Goal: Find specific page/section: Locate a particular part of the current website

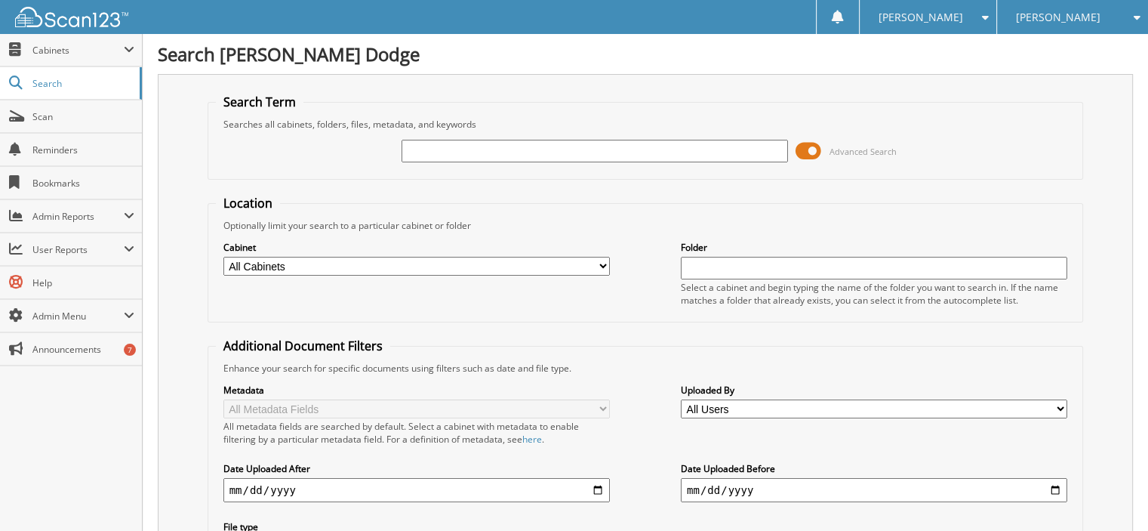
click at [441, 141] on input "text" at bounding box center [594, 151] width 386 height 23
type input "27287"
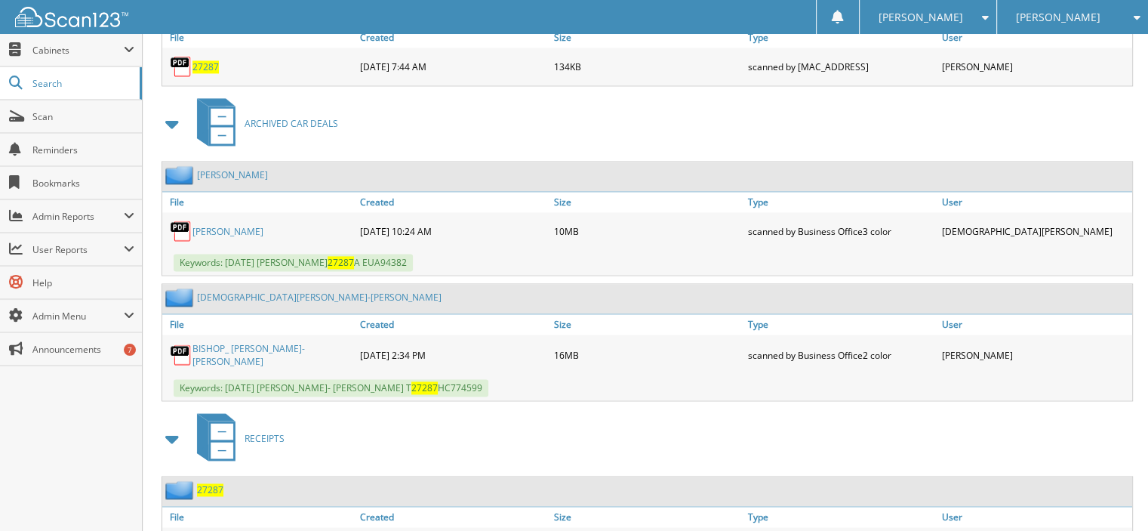
scroll to position [2270, 0]
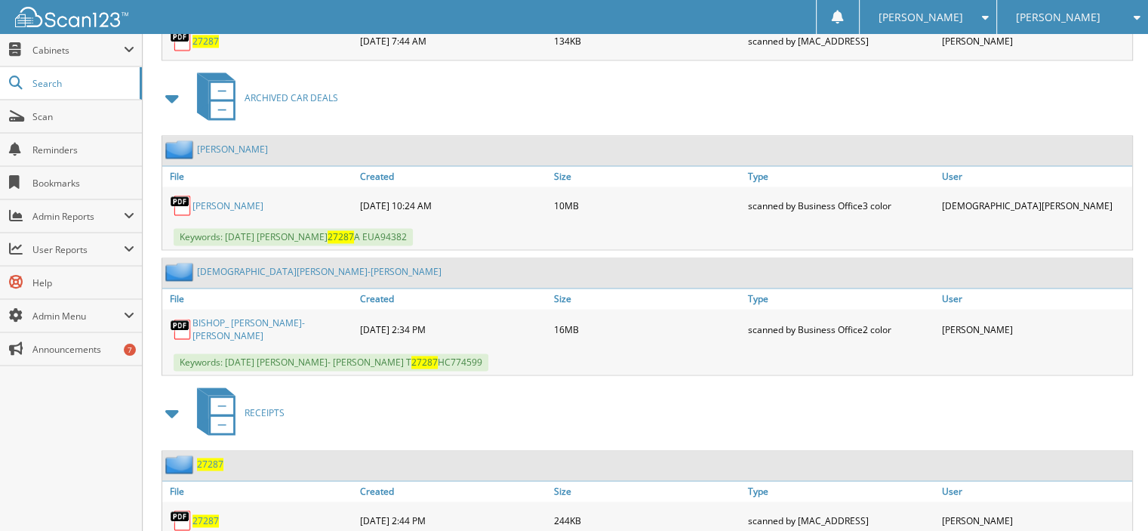
click at [208, 514] on span "27287" at bounding box center [205, 520] width 26 height 13
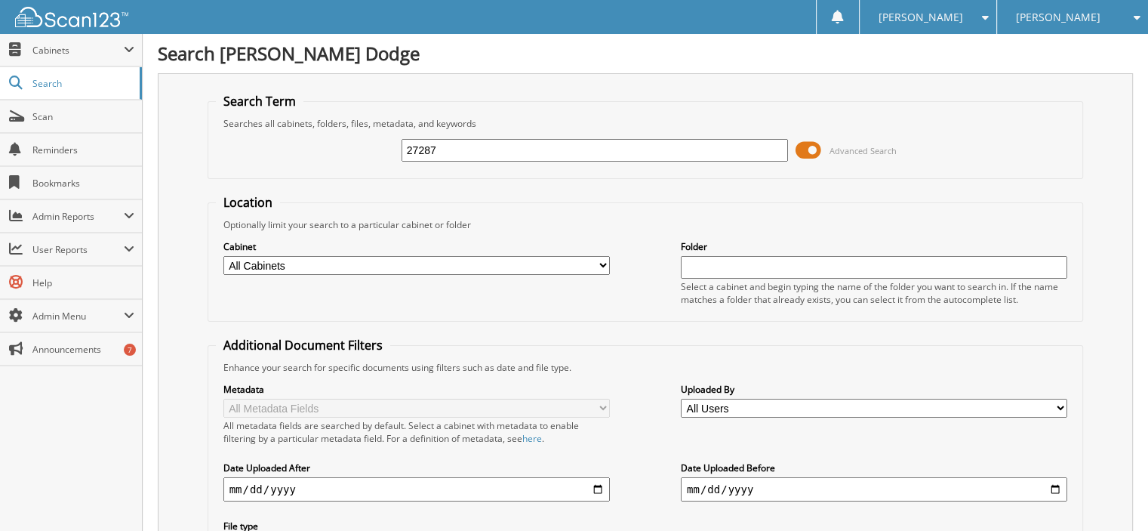
scroll to position [0, 0]
drag, startPoint x: 463, startPoint y: 159, endPoint x: 24, endPoint y: 111, distance: 441.9
click at [160, 119] on div "Search Term Searches all cabinets, folders, files, metadata, and keywords 27287…" at bounding box center [645, 356] width 975 height 565
type input "28531"
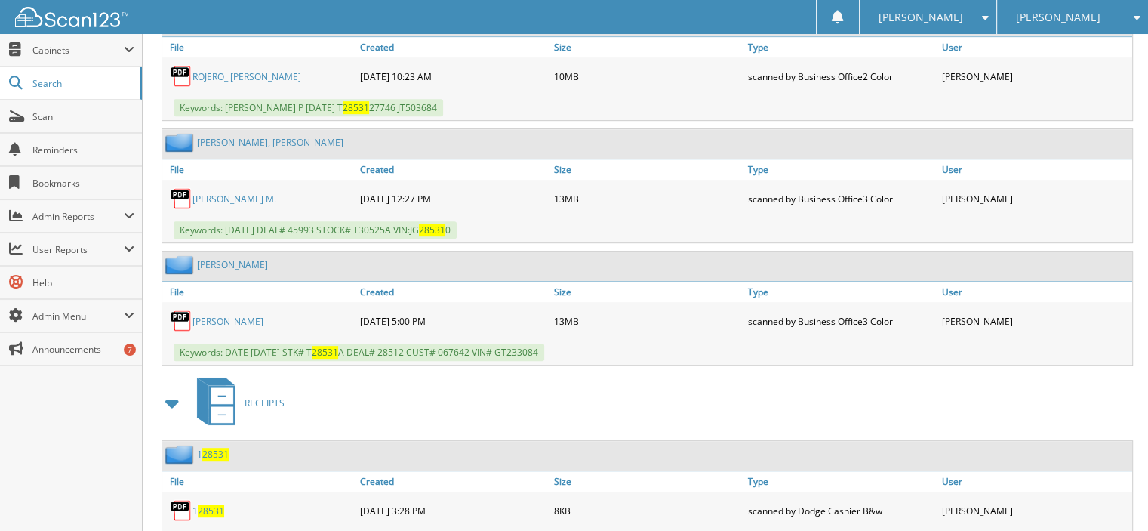
scroll to position [1057, 0]
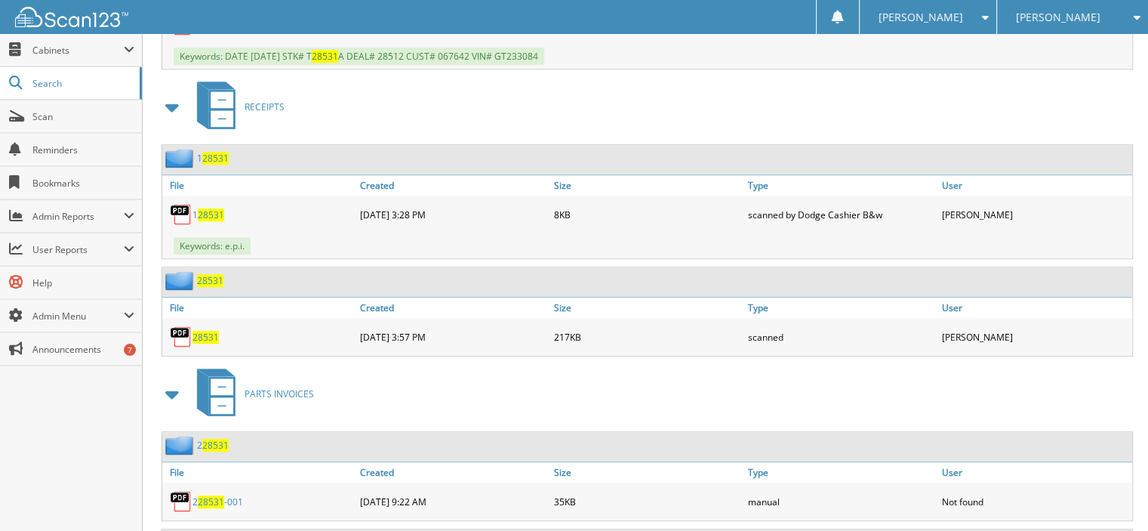
click at [197, 331] on span "28531" at bounding box center [205, 337] width 26 height 13
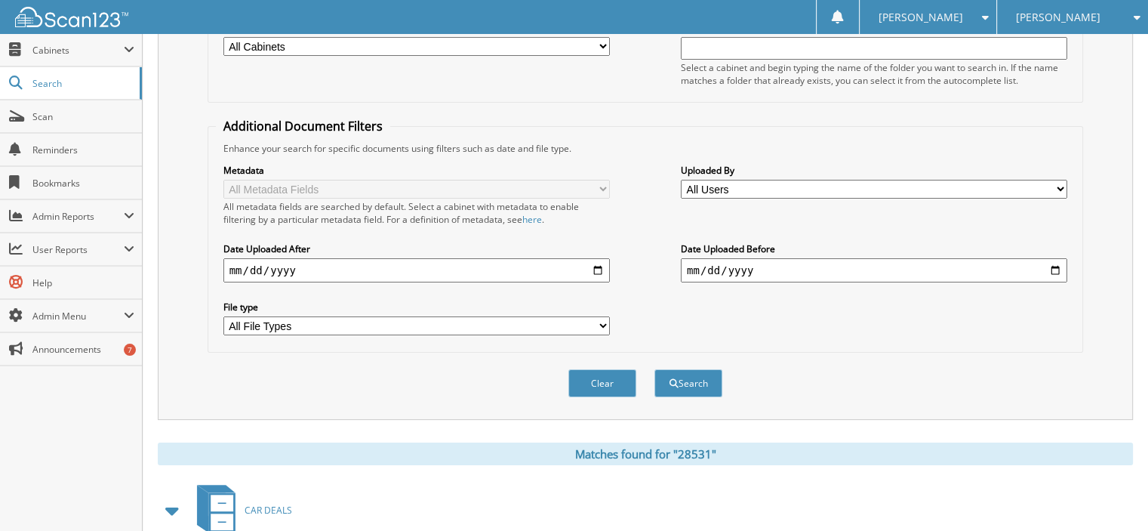
scroll to position [0, 0]
